Goal: Task Accomplishment & Management: Manage account settings

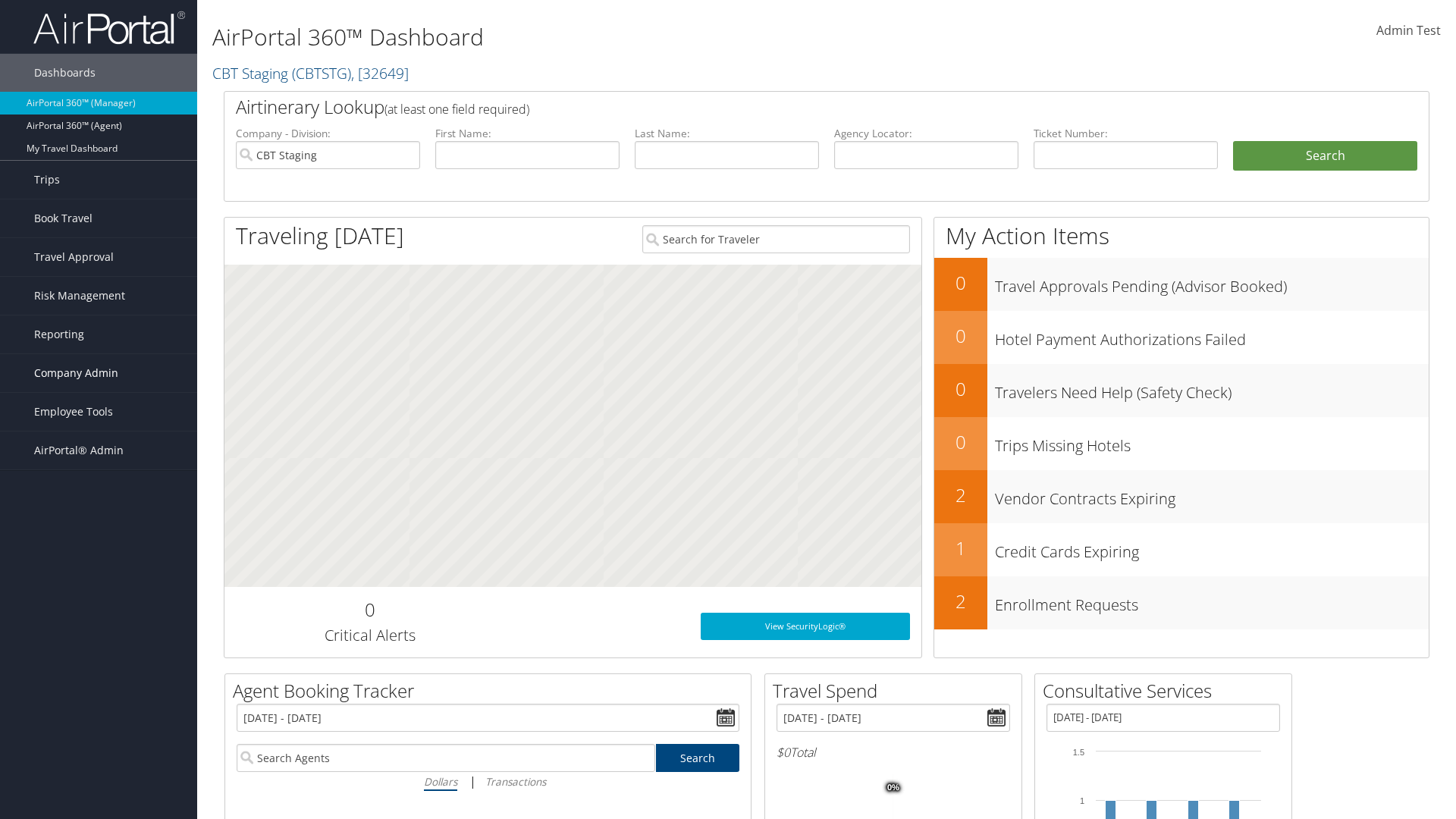
click at [99, 373] on span "Company Admin" at bounding box center [76, 373] width 85 height 38
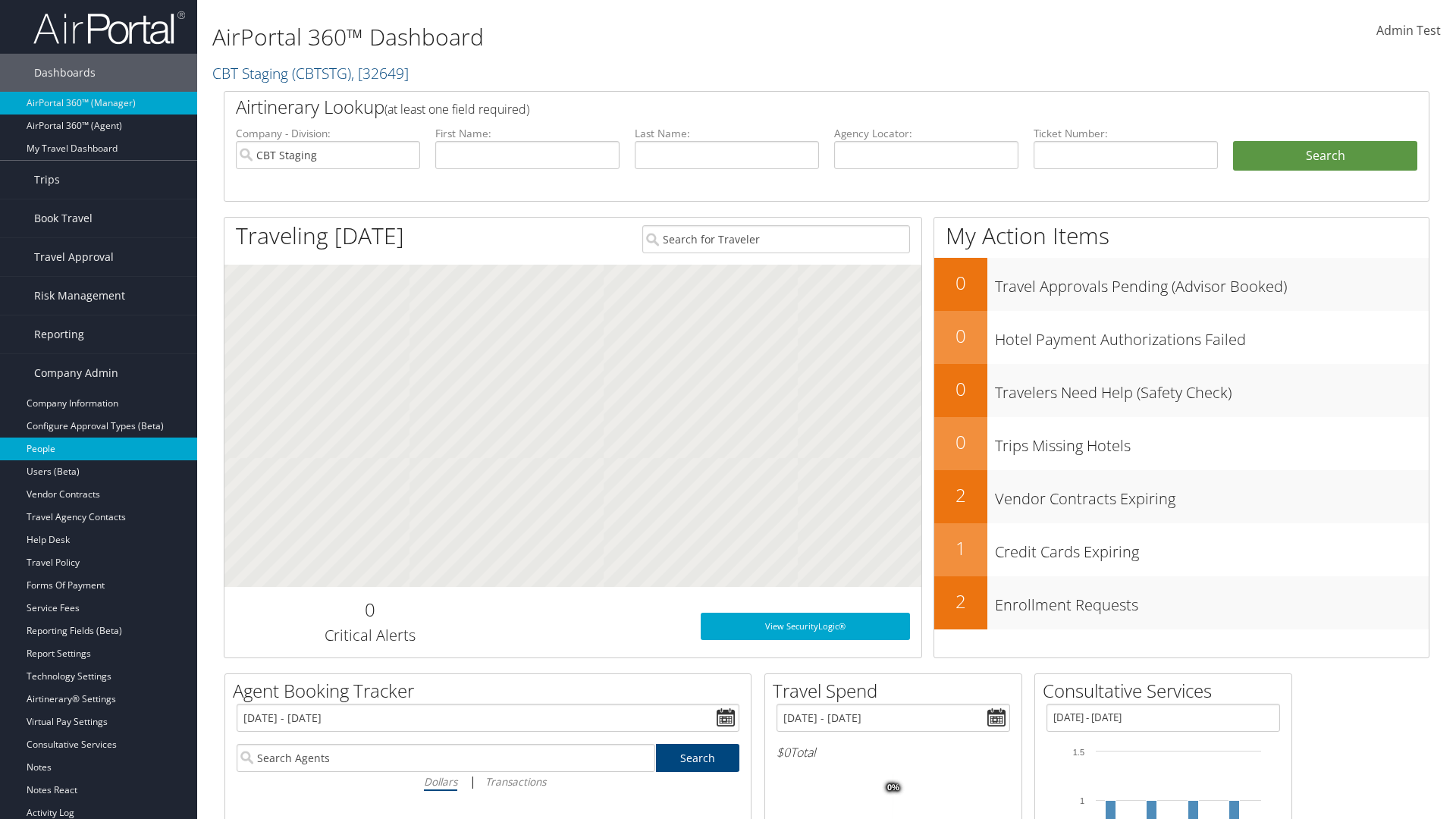
click at [99, 449] on link "People" at bounding box center [99, 449] width 198 height 23
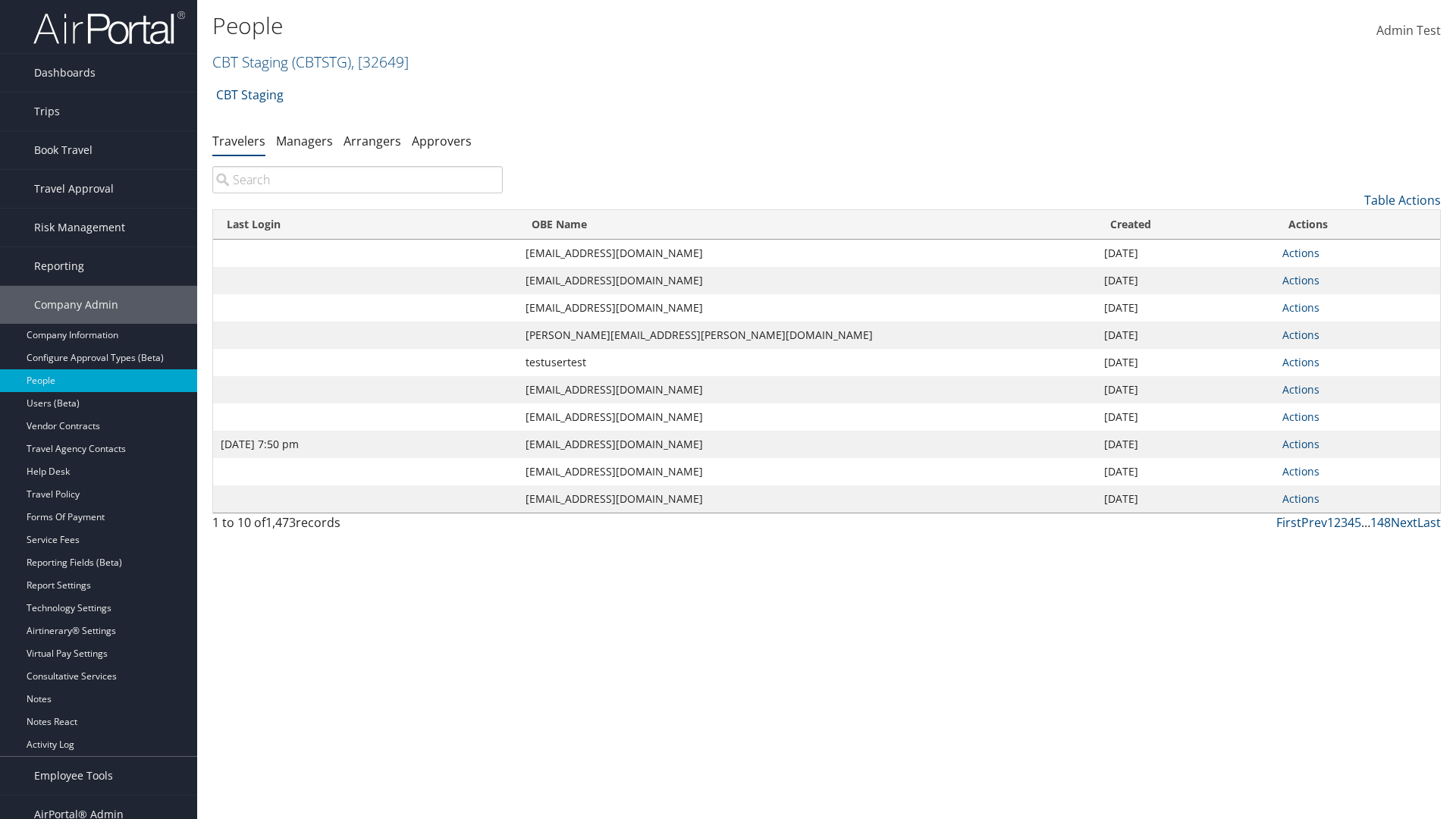
click at [357, 180] on input "search" at bounding box center [358, 180] width 291 height 28
type input "Jan 9, 2024 7:50 pm"
